Goal: Information Seeking & Learning: Learn about a topic

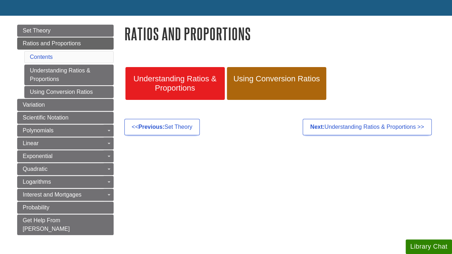
scroll to position [64, 0]
click at [77, 31] on link "Set Theory" at bounding box center [65, 31] width 96 height 12
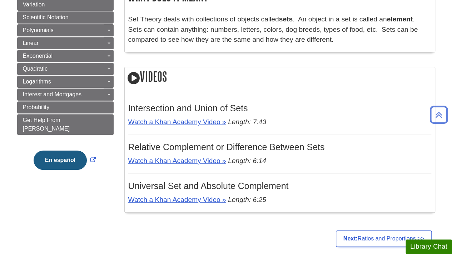
scroll to position [145, 0]
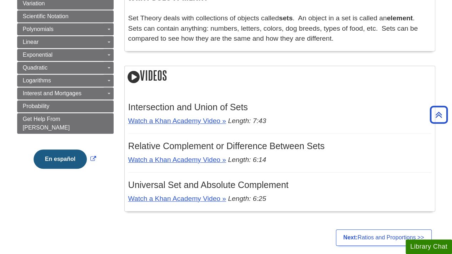
click at [214, 126] on p "Watch a Khan Academy Video » Length: 7:43" at bounding box center [279, 121] width 303 height 10
click at [188, 118] on link "Watch a Khan Academy Video »" at bounding box center [177, 121] width 98 height 8
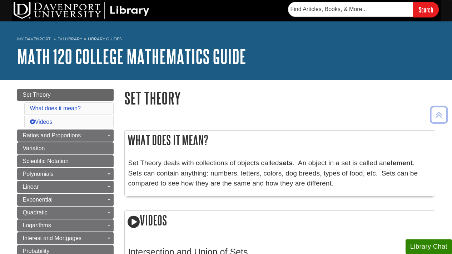
scroll to position [145, 0]
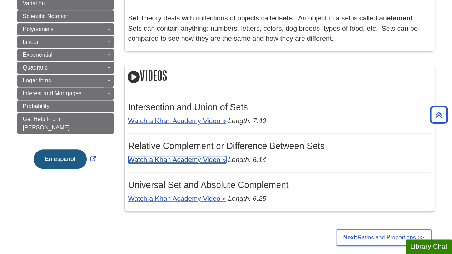
click at [187, 159] on link "Watch a Khan Academy Video »" at bounding box center [177, 160] width 98 height 8
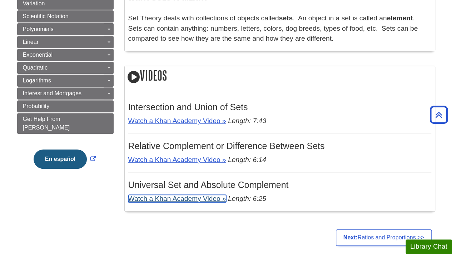
click at [166, 198] on link "Watch a Khan Academy Video »" at bounding box center [177, 199] width 98 height 8
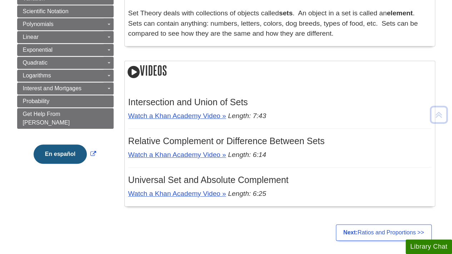
scroll to position [150, 0]
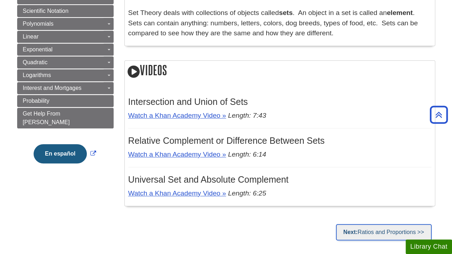
click at [343, 229] on strong "Next:" at bounding box center [350, 232] width 14 height 6
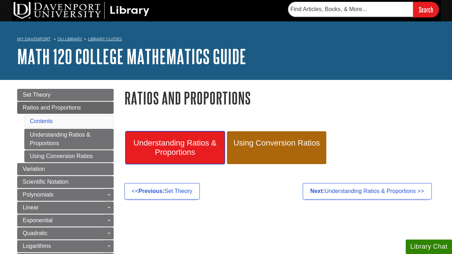
click at [202, 139] on span "Understanding Ratios & Proportions" at bounding box center [175, 148] width 89 height 19
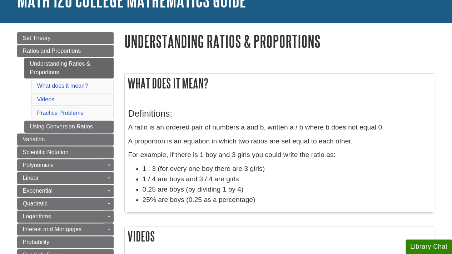
scroll to position [56, 0]
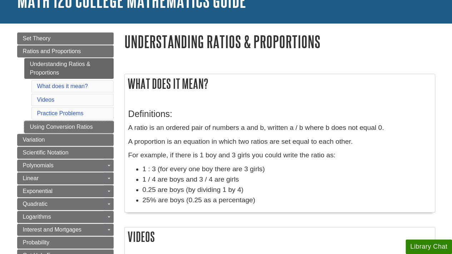
click at [93, 127] on link "Using Conversion Ratios" at bounding box center [68, 127] width 89 height 12
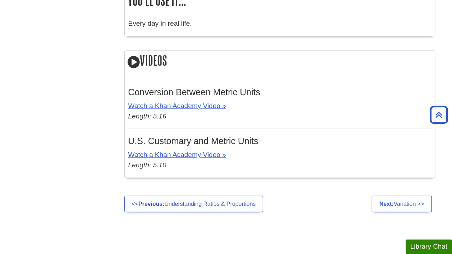
scroll to position [740, 0]
click at [196, 104] on link "Watch a Khan Academy Video »" at bounding box center [177, 106] width 98 height 8
click at [205, 153] on link "Watch a Khan Academy Video »" at bounding box center [177, 155] width 98 height 8
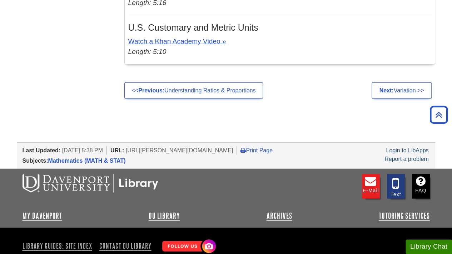
scroll to position [852, 0]
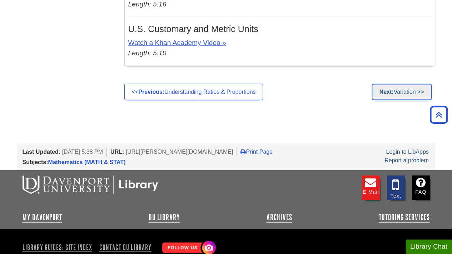
click at [402, 94] on link "Next: Variation >>" at bounding box center [402, 92] width 60 height 16
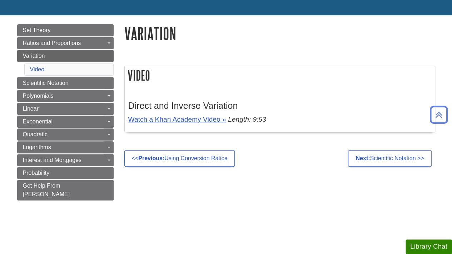
scroll to position [64, 0]
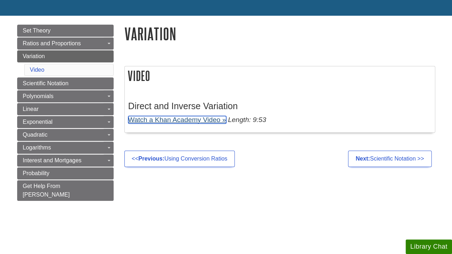
click at [186, 121] on link "Watch a Khan Academy Video »" at bounding box center [177, 120] width 98 height 8
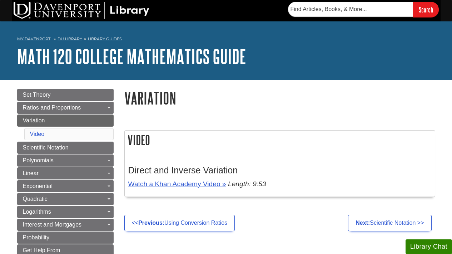
scroll to position [64, 0]
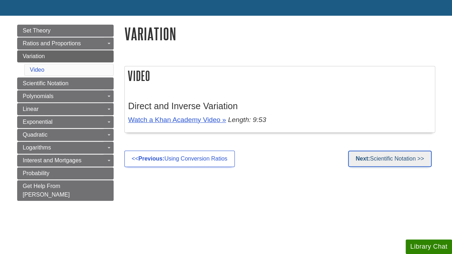
click at [364, 162] on link "Next: Scientific Notation >>" at bounding box center [389, 159] width 83 height 16
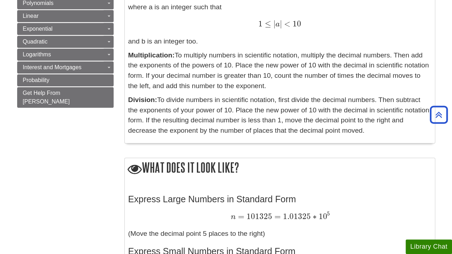
scroll to position [213, 0]
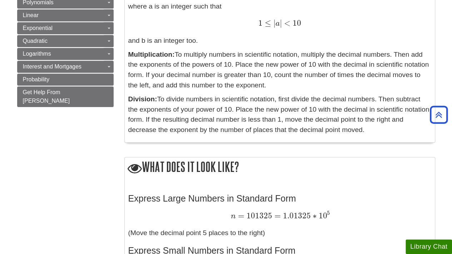
click at [352, 128] on p "Division: To divide numbers in scientific notation, first divide the decimal nu…" at bounding box center [279, 114] width 303 height 41
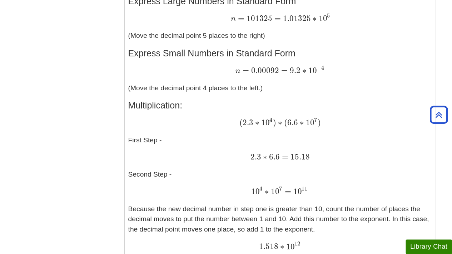
scroll to position [411, 0]
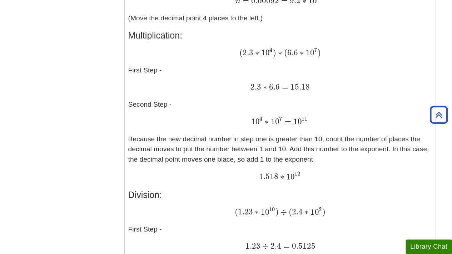
click at [359, 128] on p "( 2.3 ∗ 10 4 ) ∗ ( 6.6 ∗ 10 7 ) ( 2.3 ∗ 10 4 ) ∗ ( 6.6 ∗ 10 7 ) First Step - 2.…" at bounding box center [279, 115] width 303 height 135
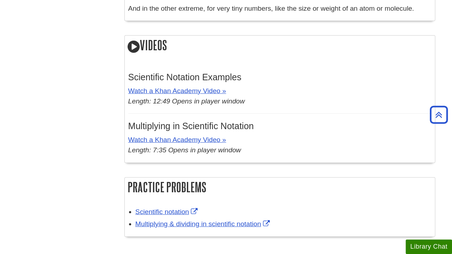
scroll to position [915, 0]
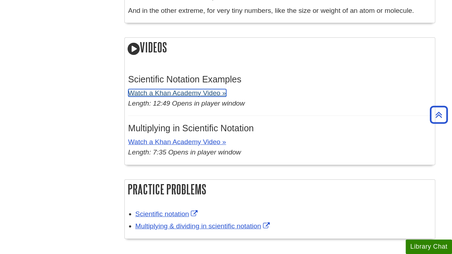
click at [208, 92] on link "Watch a Khan Academy Video »" at bounding box center [177, 93] width 98 height 8
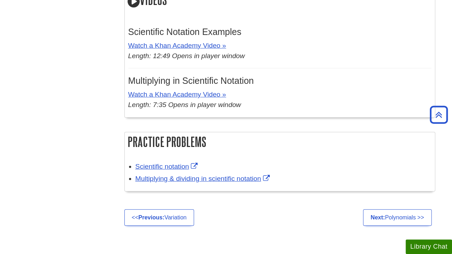
scroll to position [963, 0]
click at [391, 214] on link "Next: Polynomials >>" at bounding box center [397, 217] width 68 height 16
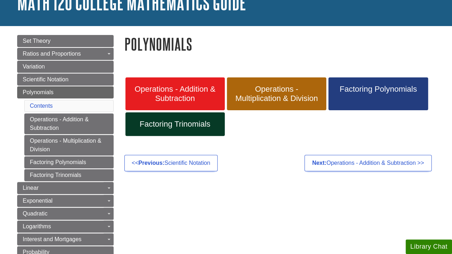
scroll to position [56, 0]
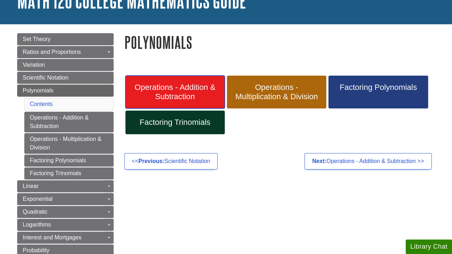
click at [187, 90] on span "Operations - Addition & Subtraction" at bounding box center [175, 92] width 89 height 19
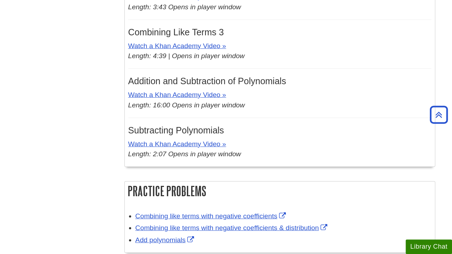
scroll to position [820, 0]
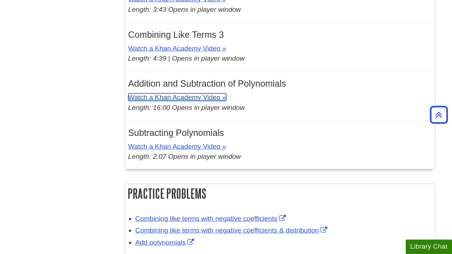
click at [204, 94] on link "Watch a Khan Academy Video »" at bounding box center [177, 98] width 98 height 8
